Goal: Navigation & Orientation: Find specific page/section

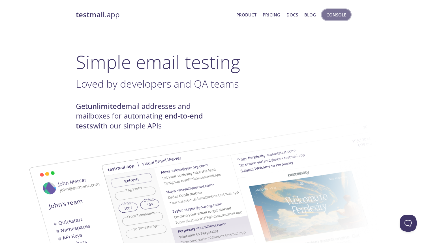
click at [334, 16] on span "Console" at bounding box center [337, 14] width 20 height 7
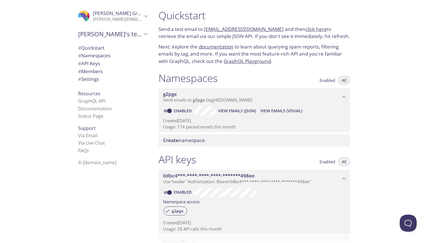
click at [312, 30] on link "click here" at bounding box center [316, 29] width 21 height 7
click at [31, 87] on div ".cls-1 { fill: #6d5ca8; } .cls-2 { fill: #3fc191; } .cls-3 { fill: #3b4752; } .…" at bounding box center [77, 121] width 154 height 243
click at [94, 72] on span "# Members" at bounding box center [90, 71] width 25 height 7
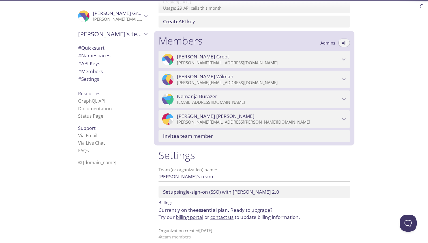
scroll to position [227, 0]
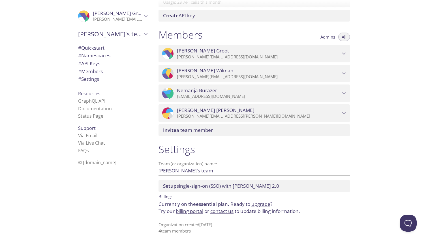
click at [21, 99] on div ".cls-1 { fill: #6d5ca8; } .cls-2 { fill: #3fc191; } .cls-3 { fill: #3b4752; } .…" at bounding box center [77, 121] width 154 height 243
